Goal: Task Accomplishment & Management: Use online tool/utility

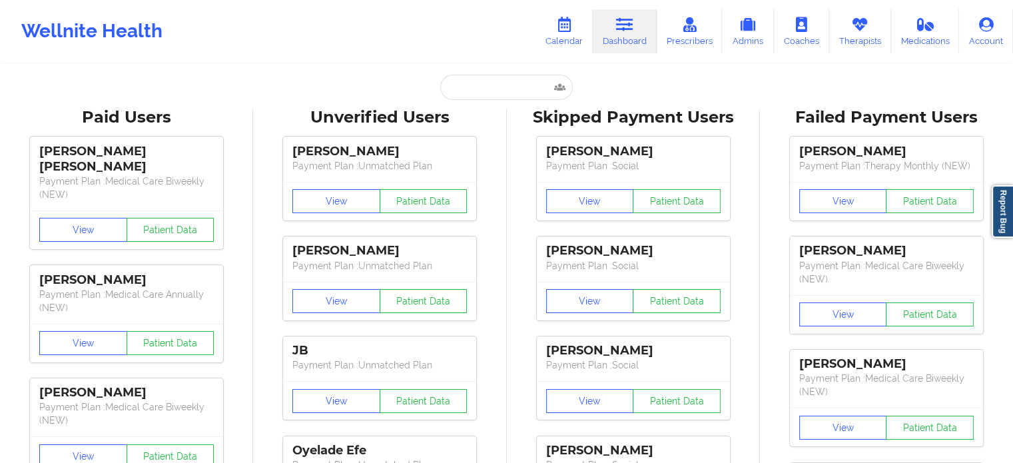
type input "[EMAIL_ADDRESS][DOMAIN_NAME]"
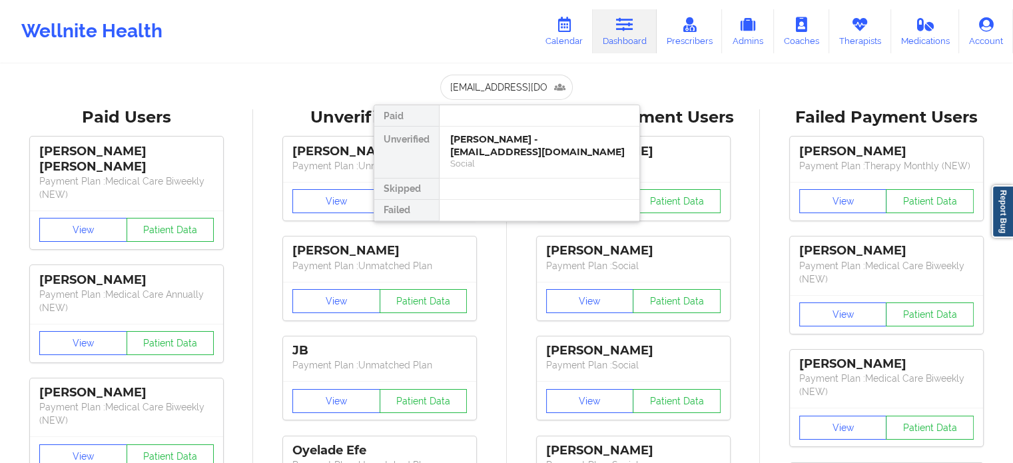
click at [520, 157] on div "[PERSON_NAME] - [EMAIL_ADDRESS][DOMAIN_NAME]" at bounding box center [539, 145] width 178 height 25
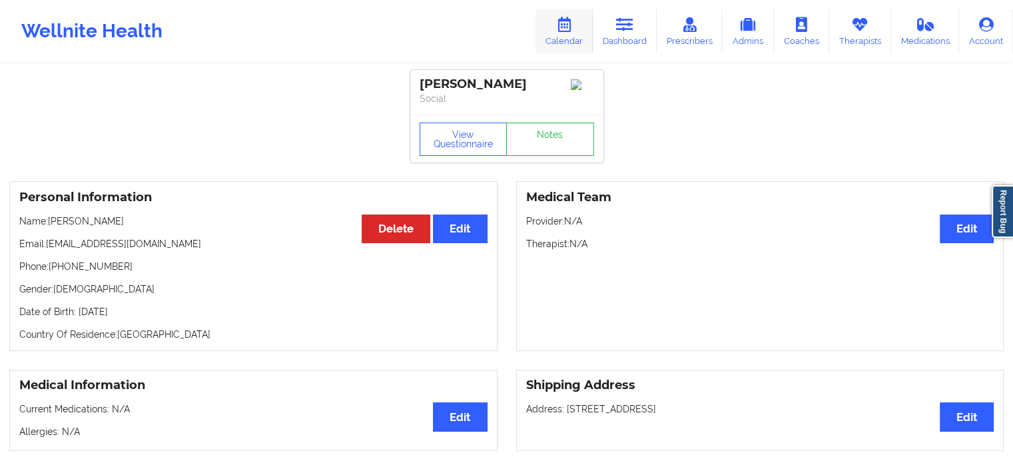
click at [576, 19] on link "Calendar" at bounding box center [563, 31] width 57 height 44
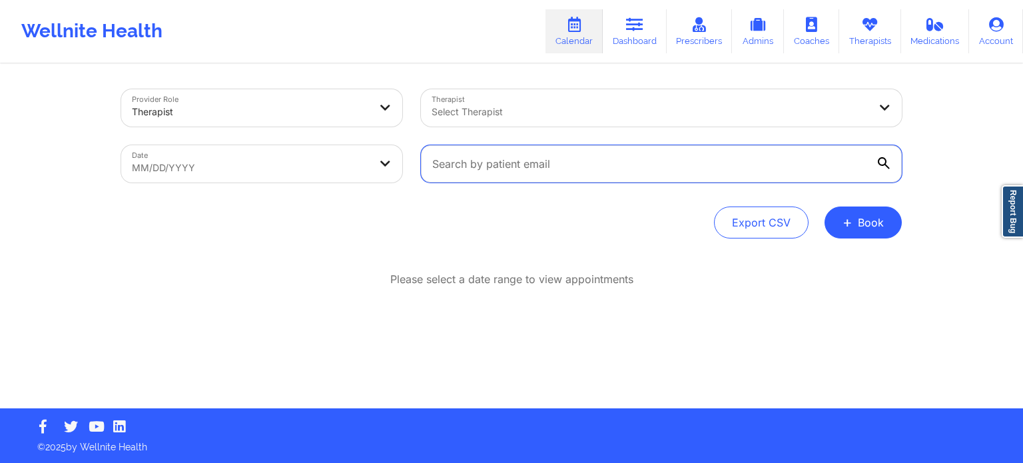
click at [541, 166] on input "text" at bounding box center [661, 163] width 481 height 37
paste input "[EMAIL_ADDRESS][DOMAIN_NAME]"
type input "[EMAIL_ADDRESS][DOMAIN_NAME]"
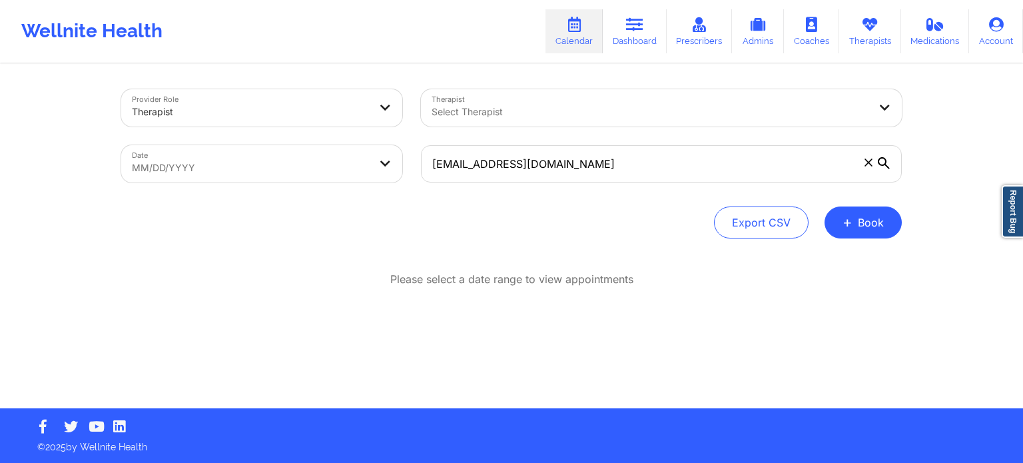
click at [543, 114] on div at bounding box center [649, 112] width 437 height 16
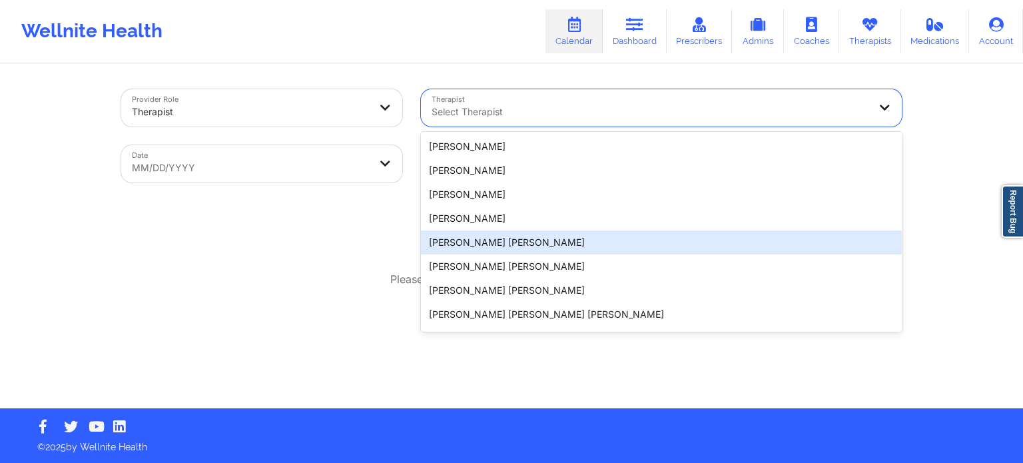
click at [273, 174] on body "Wellnite Health Calendar Dashboard Prescribers Admins Coaches Therapists Medica…" at bounding box center [511, 231] width 1023 height 463
select select "2025-8"
select select "2025-9"
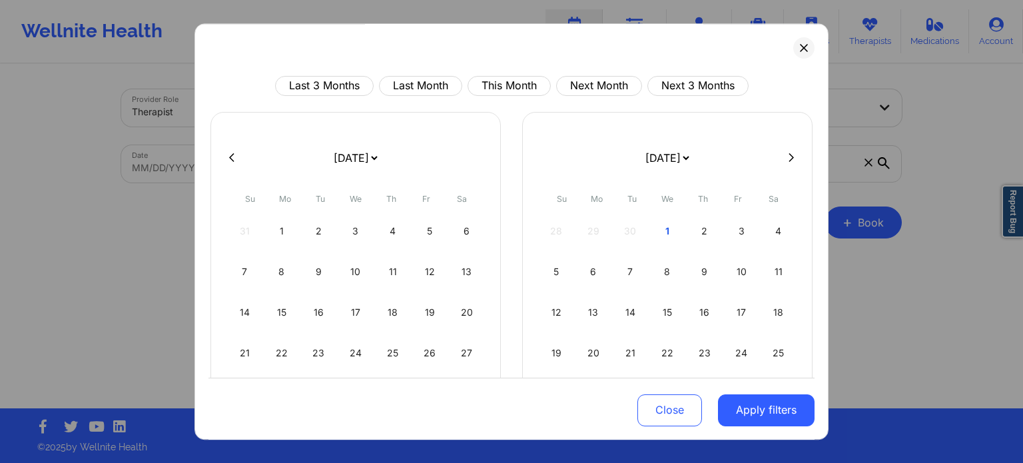
click at [626, 233] on div "28 29 30 1 2 3 4" at bounding box center [667, 230] width 256 height 37
click at [455, 354] on div "27" at bounding box center [466, 352] width 34 height 37
select select "2025-8"
select select "2025-9"
select select "2025-8"
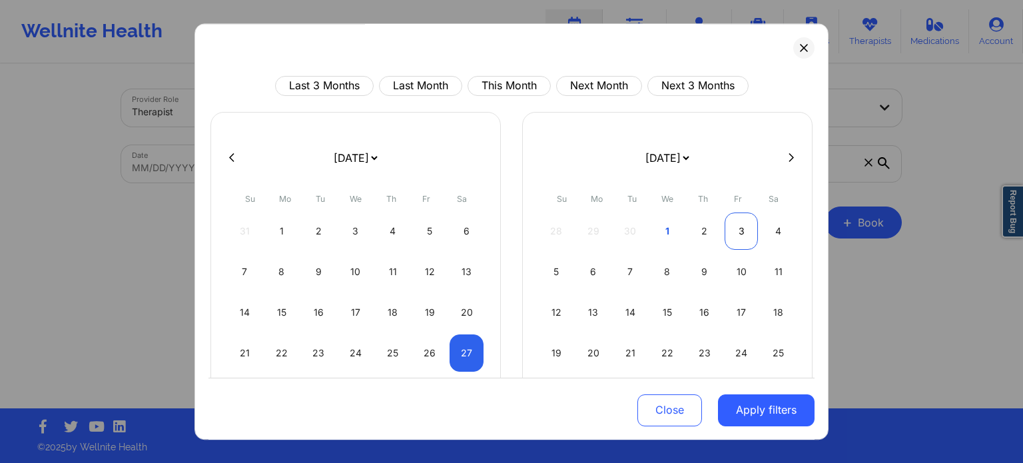
select select "2025-9"
select select "2025-8"
select select "2025-9"
click at [714, 230] on div "2" at bounding box center [704, 230] width 34 height 37
select select "2025-8"
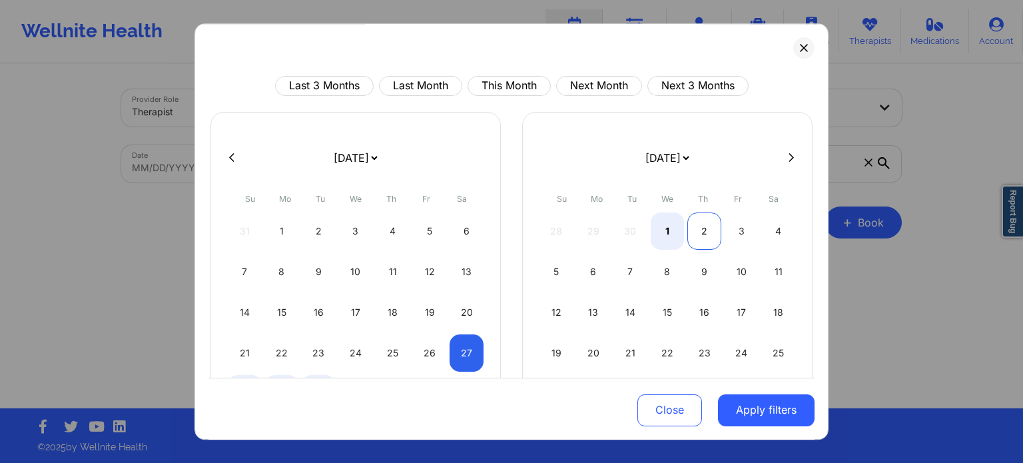
select select "2025-9"
click at [763, 421] on button "Apply filters" at bounding box center [766, 409] width 97 height 32
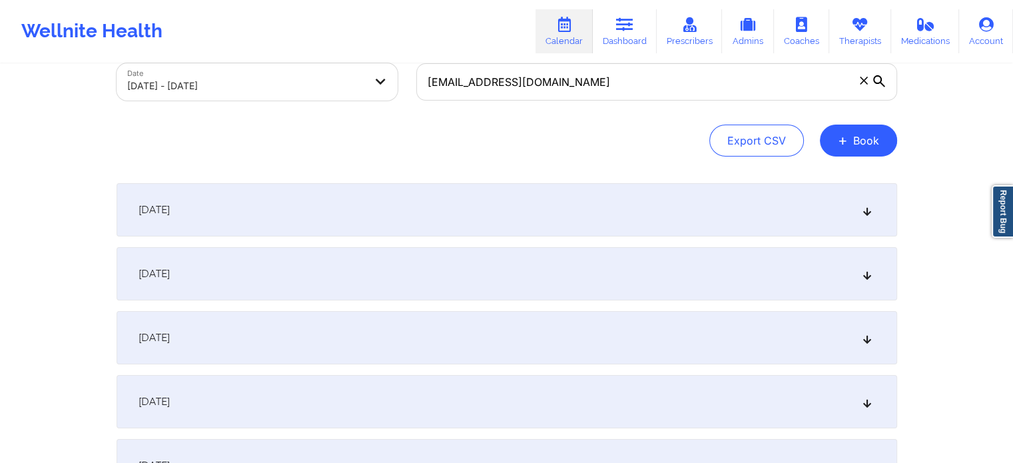
scroll to position [266, 0]
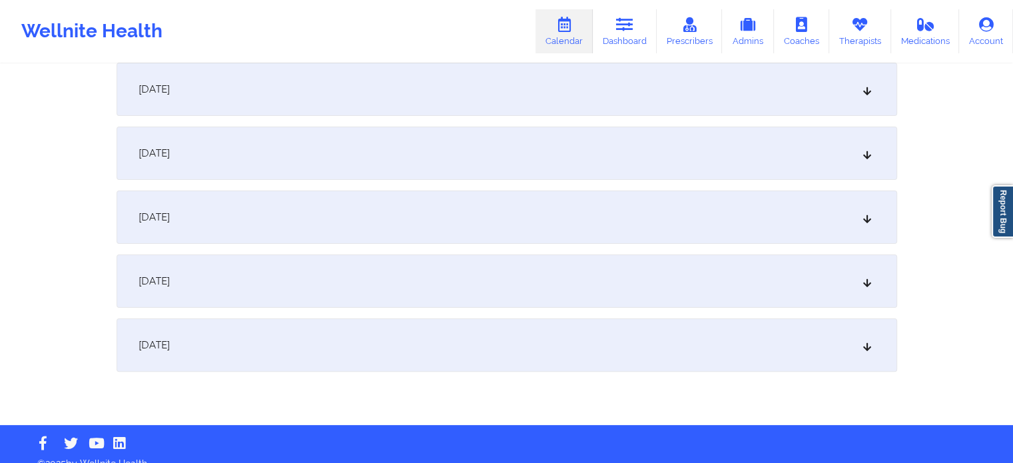
click at [353, 272] on div "[DATE]" at bounding box center [507, 280] width 780 height 53
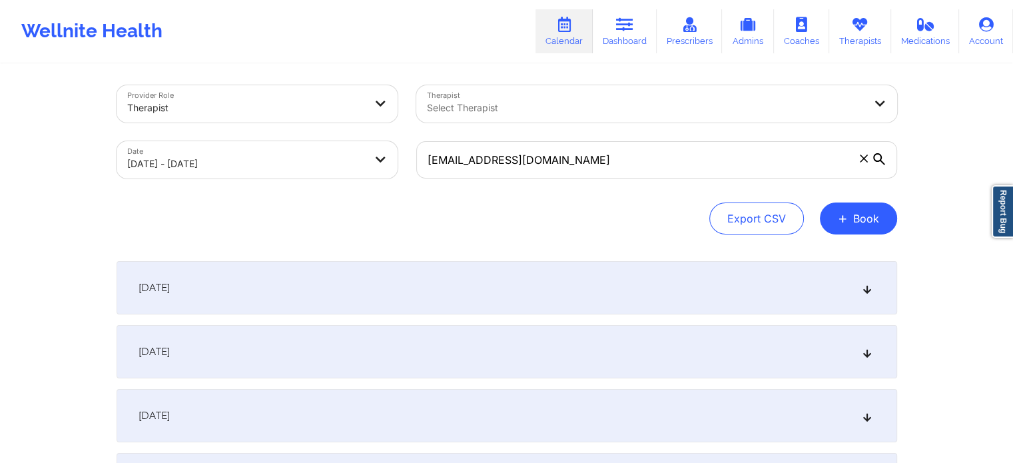
scroll to position [0, 0]
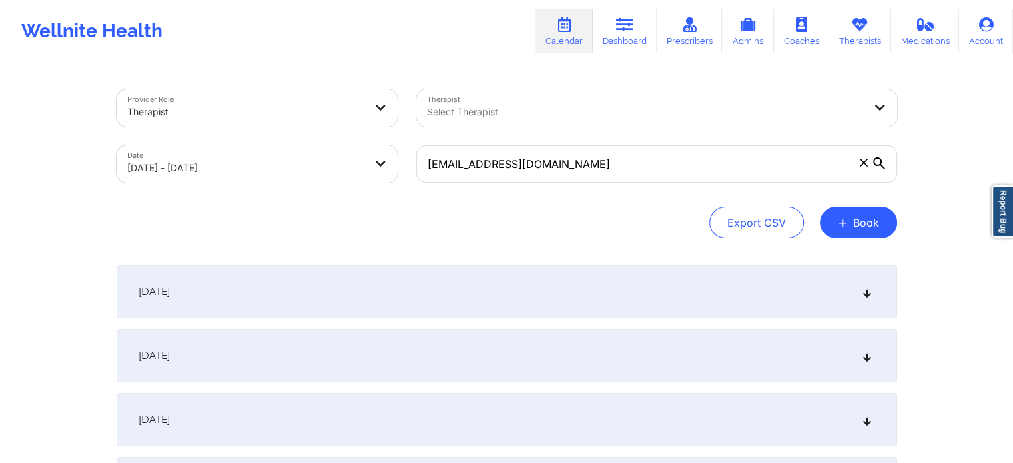
click at [859, 162] on icon at bounding box center [863, 162] width 8 height 8
click at [859, 162] on input "[EMAIL_ADDRESS][DOMAIN_NAME]" at bounding box center [656, 163] width 481 height 37
click at [630, 126] on div "Therapist Select Therapist" at bounding box center [656, 108] width 499 height 56
click at [612, 116] on div at bounding box center [645, 112] width 437 height 16
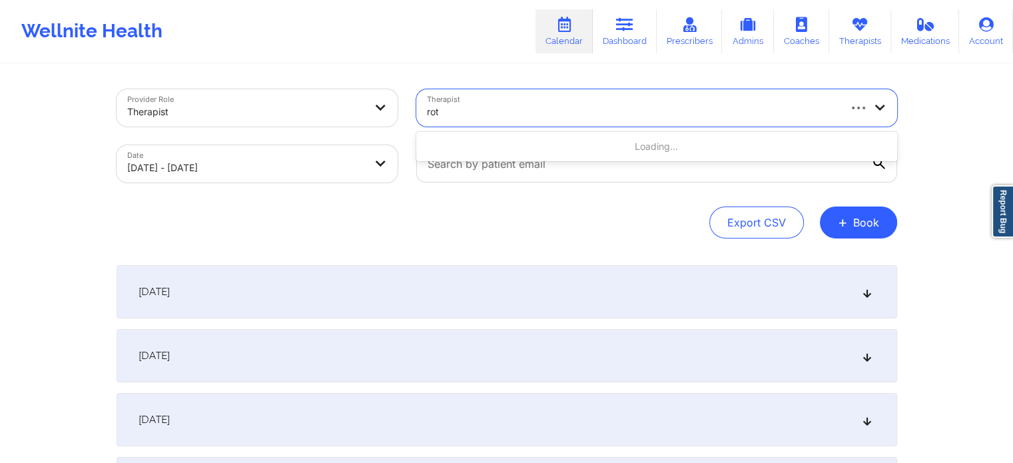
type input "[PERSON_NAME]"
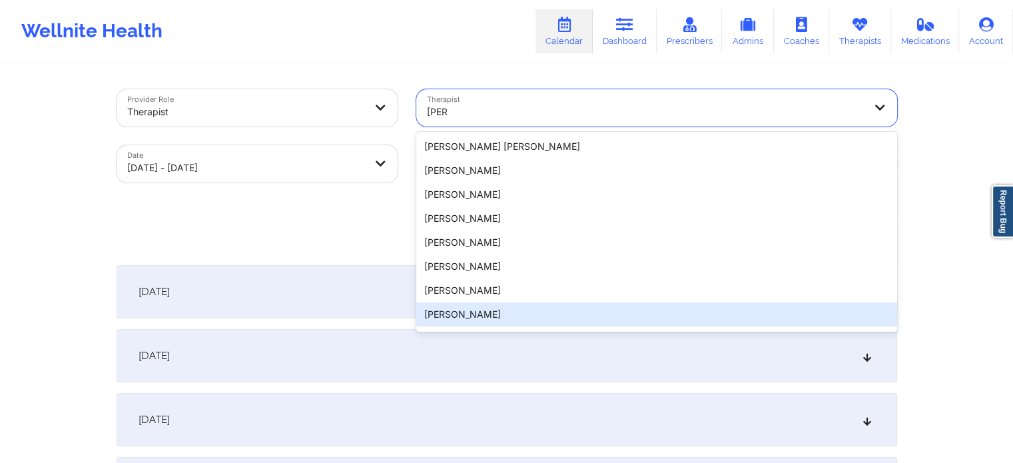
click at [518, 317] on div "[PERSON_NAME]" at bounding box center [656, 314] width 481 height 24
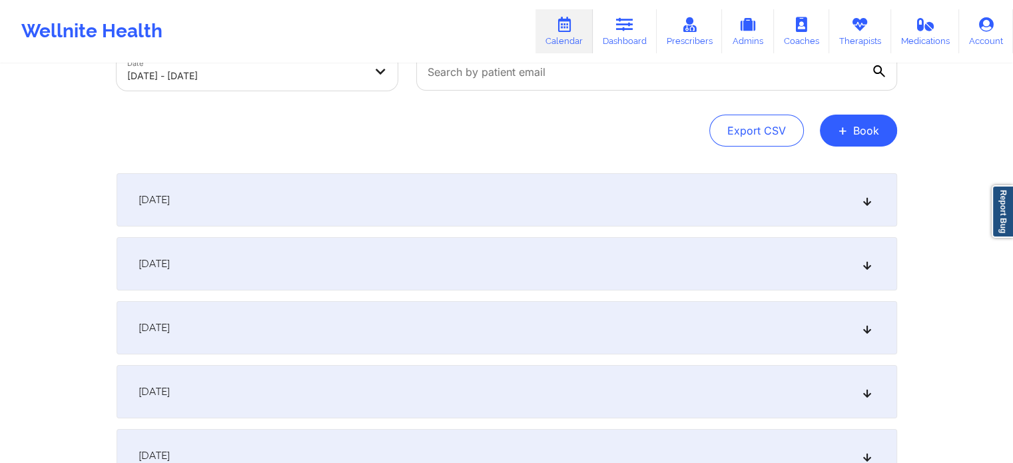
scroll to position [266, 0]
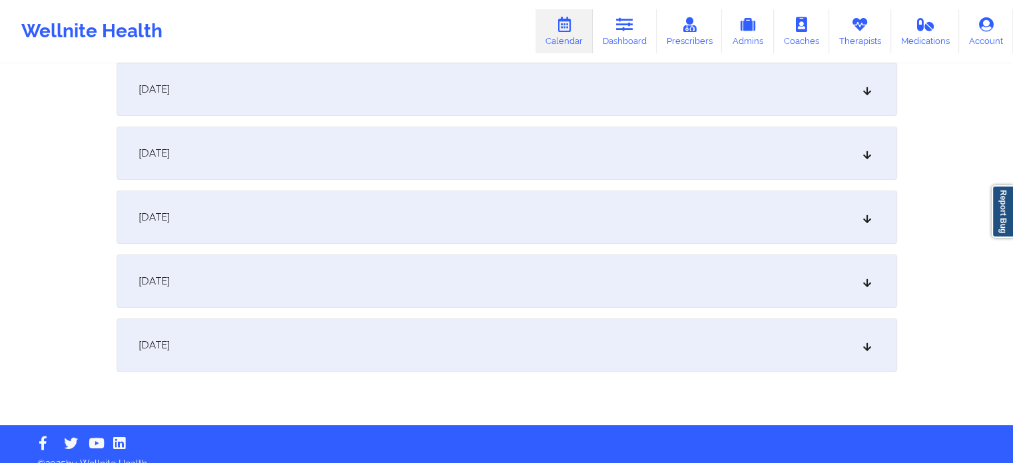
click at [336, 284] on div "[DATE]" at bounding box center [507, 280] width 780 height 53
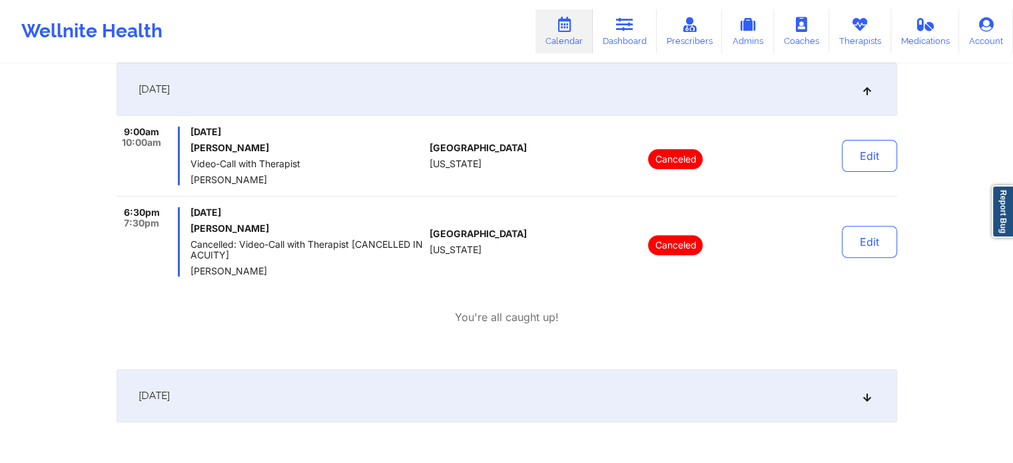
scroll to position [466, 0]
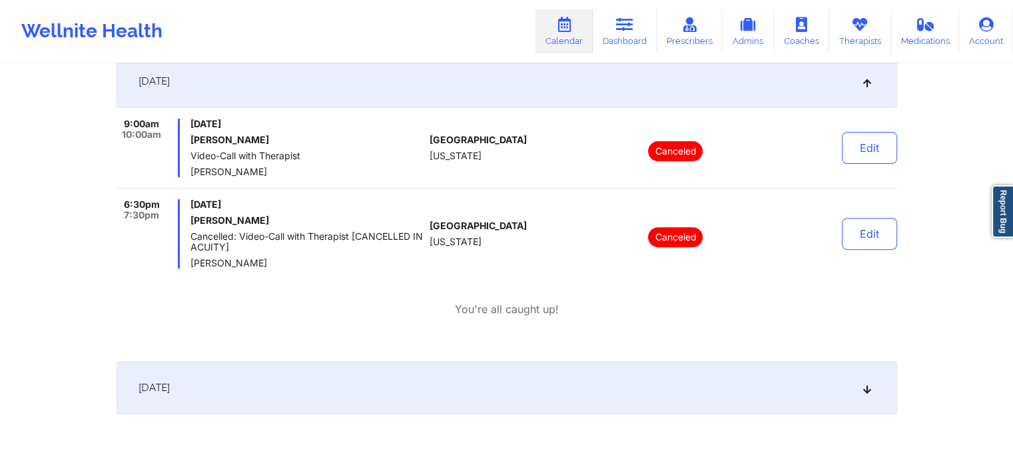
click at [338, 380] on div "[DATE]" at bounding box center [507, 387] width 780 height 53
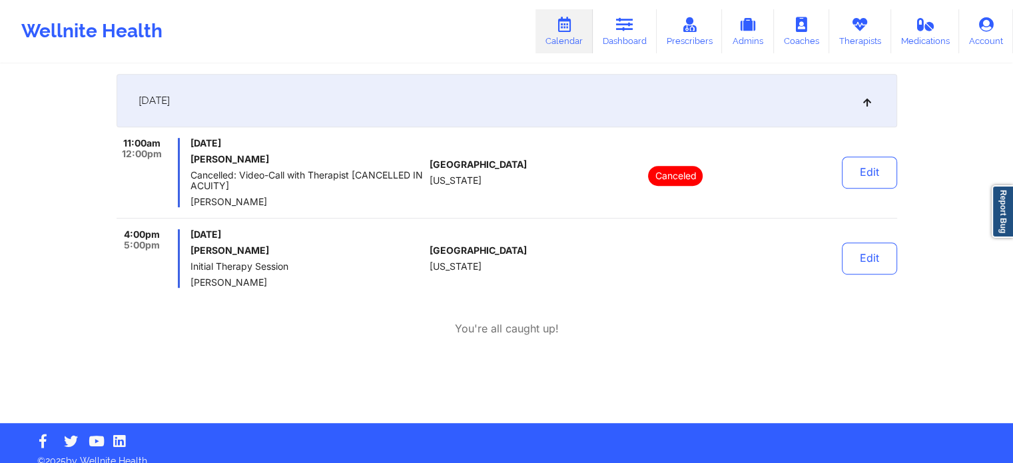
scroll to position [767, 0]
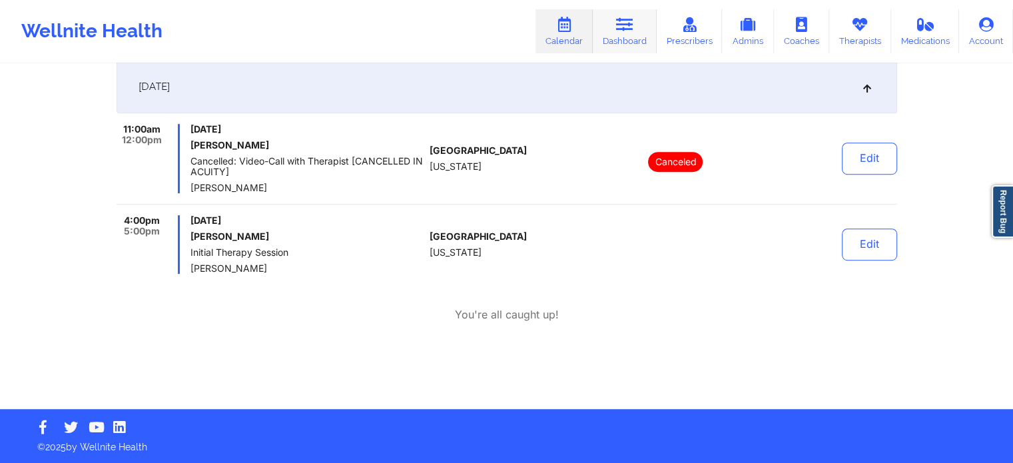
click at [623, 32] on link "Dashboard" at bounding box center [625, 31] width 64 height 44
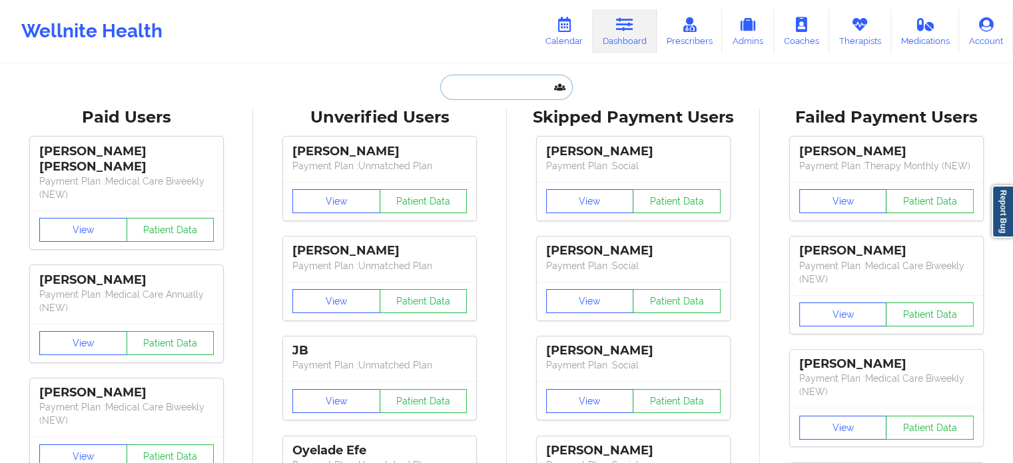
click at [529, 92] on input "text" at bounding box center [506, 87] width 132 height 25
paste input "[EMAIL_ADDRESS][DOMAIN_NAME]"
type input "[EMAIL_ADDRESS][DOMAIN_NAME]"
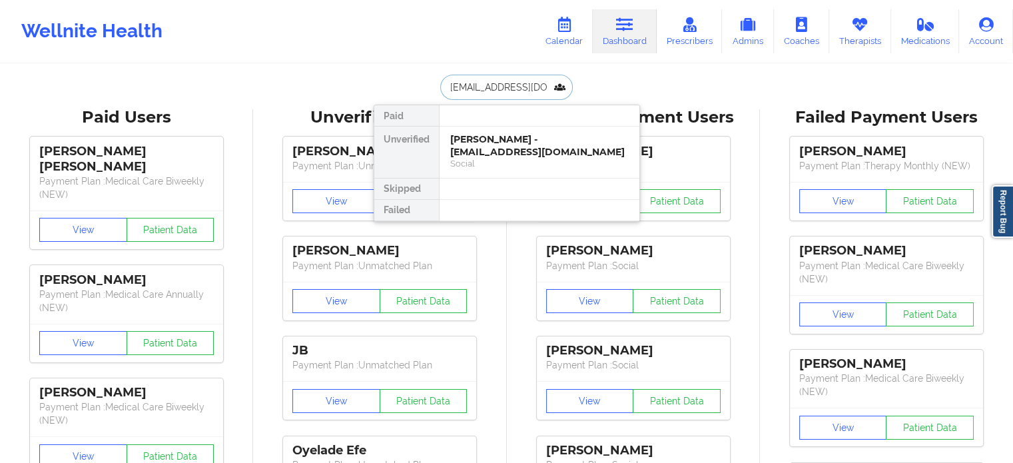
scroll to position [0, 35]
click at [509, 138] on div "Dounya [PERSON_NAME] - [EMAIL_ADDRESS][DOMAIN_NAME]" at bounding box center [539, 145] width 178 height 25
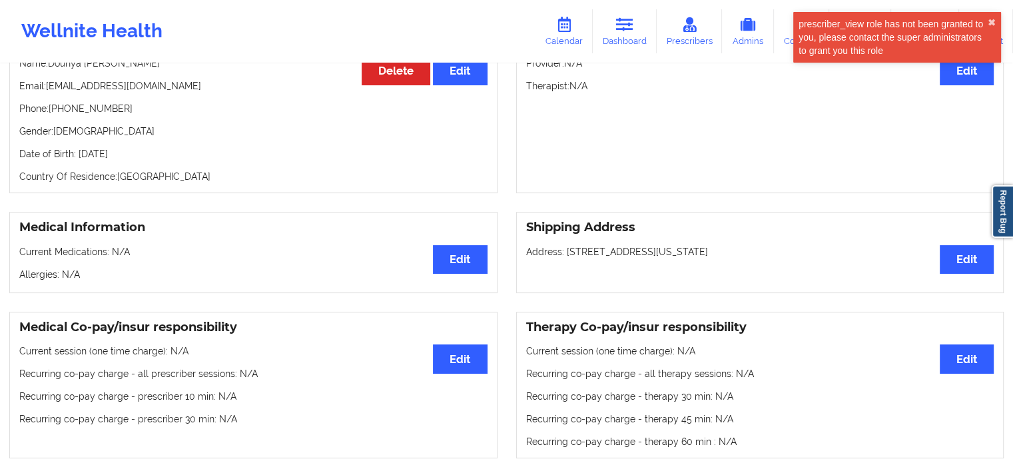
scroll to position [149, 0]
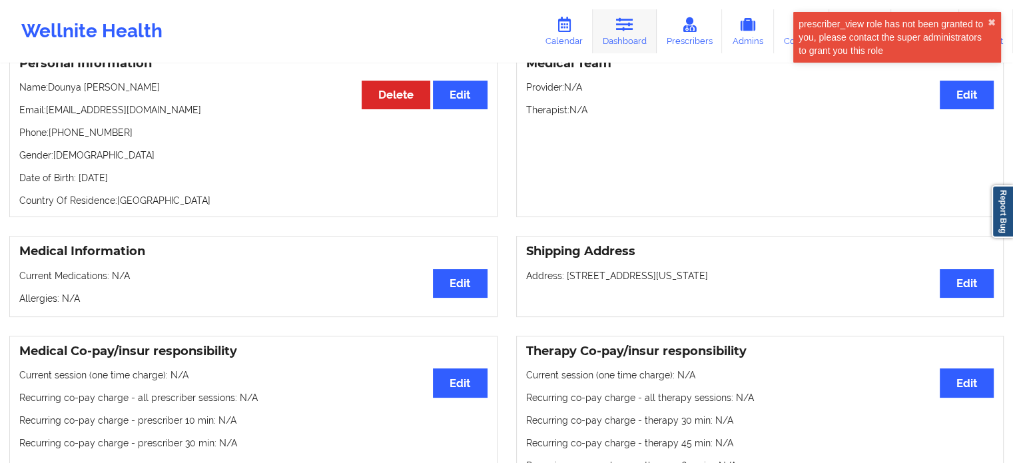
click at [636, 34] on link "Dashboard" at bounding box center [625, 31] width 64 height 44
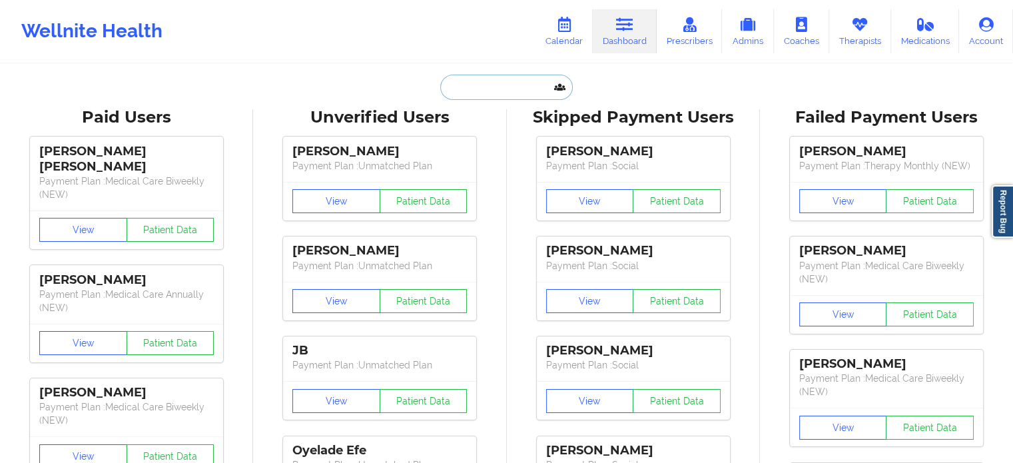
click at [505, 91] on input "text" at bounding box center [506, 87] width 132 height 25
paste input "[EMAIL_ADDRESS][DOMAIN_NAME]"
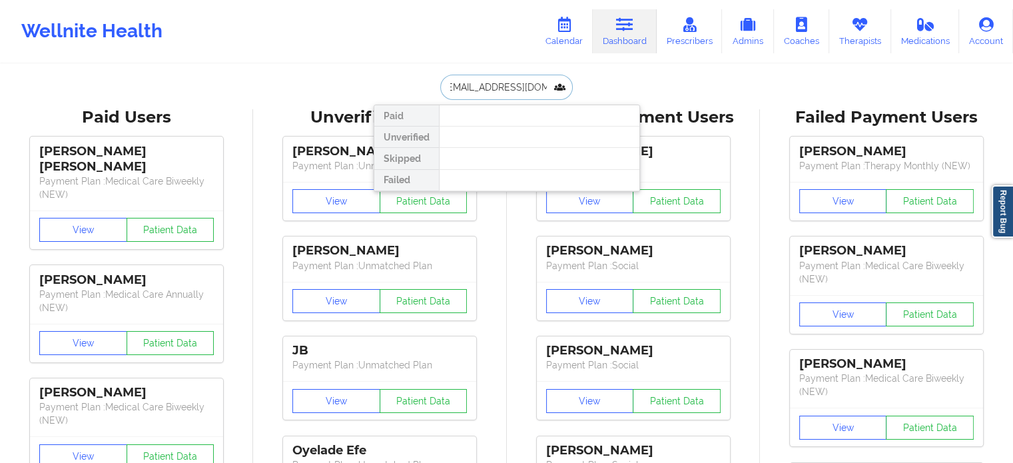
type input "[EMAIL_ADDRESS][DOMAIN_NAME]"
